Goal: Task Accomplishment & Management: Use online tool/utility

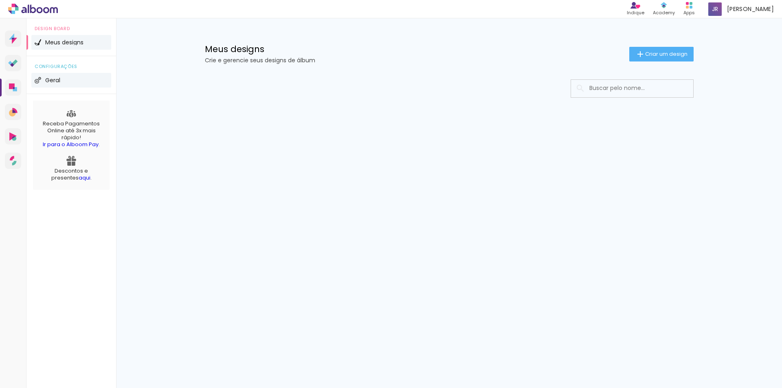
click at [56, 78] on span "Geral" at bounding box center [52, 80] width 15 height 6
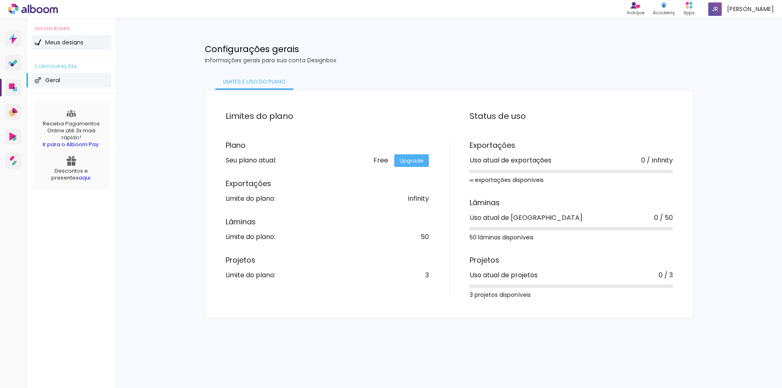
click at [53, 39] on li "Meus designs" at bounding box center [71, 42] width 80 height 15
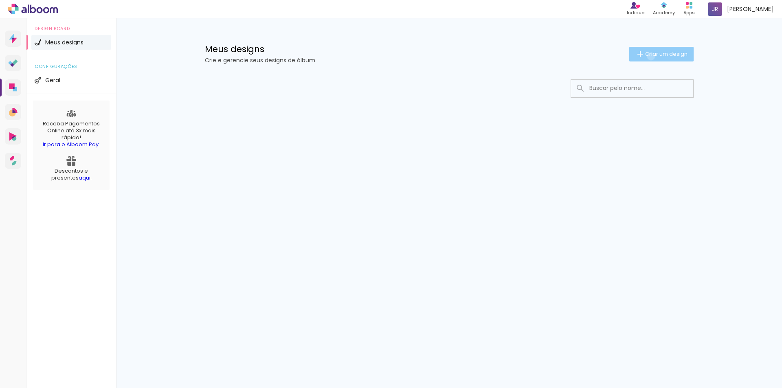
click at [649, 56] on span "Criar um design" at bounding box center [666, 53] width 42 height 5
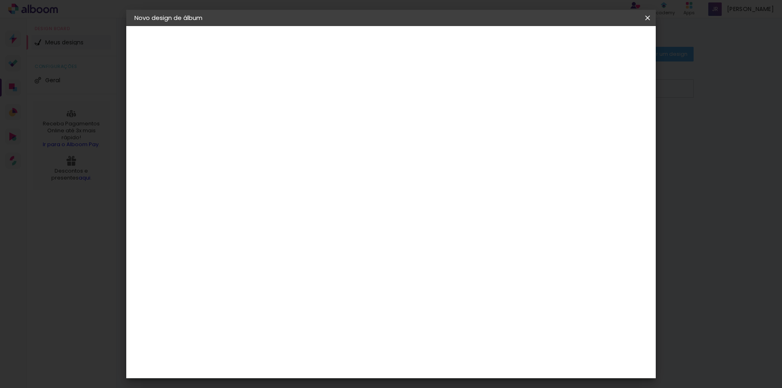
click at [647, 18] on iron-icon at bounding box center [648, 18] width 10 height 8
